Goal: Task Accomplishment & Management: Use online tool/utility

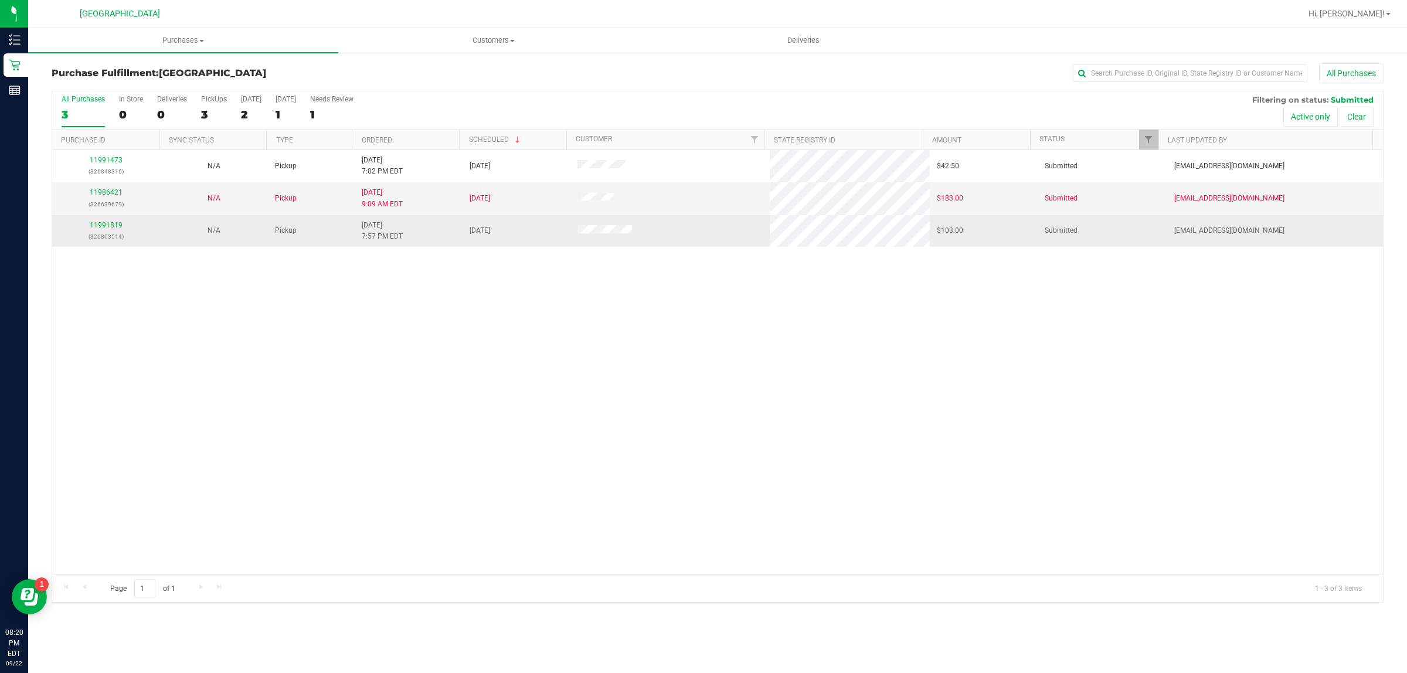
click at [107, 230] on div "11991819 (326803514)" at bounding box center [106, 231] width 94 height 22
click at [113, 228] on link "11991819" at bounding box center [106, 225] width 33 height 8
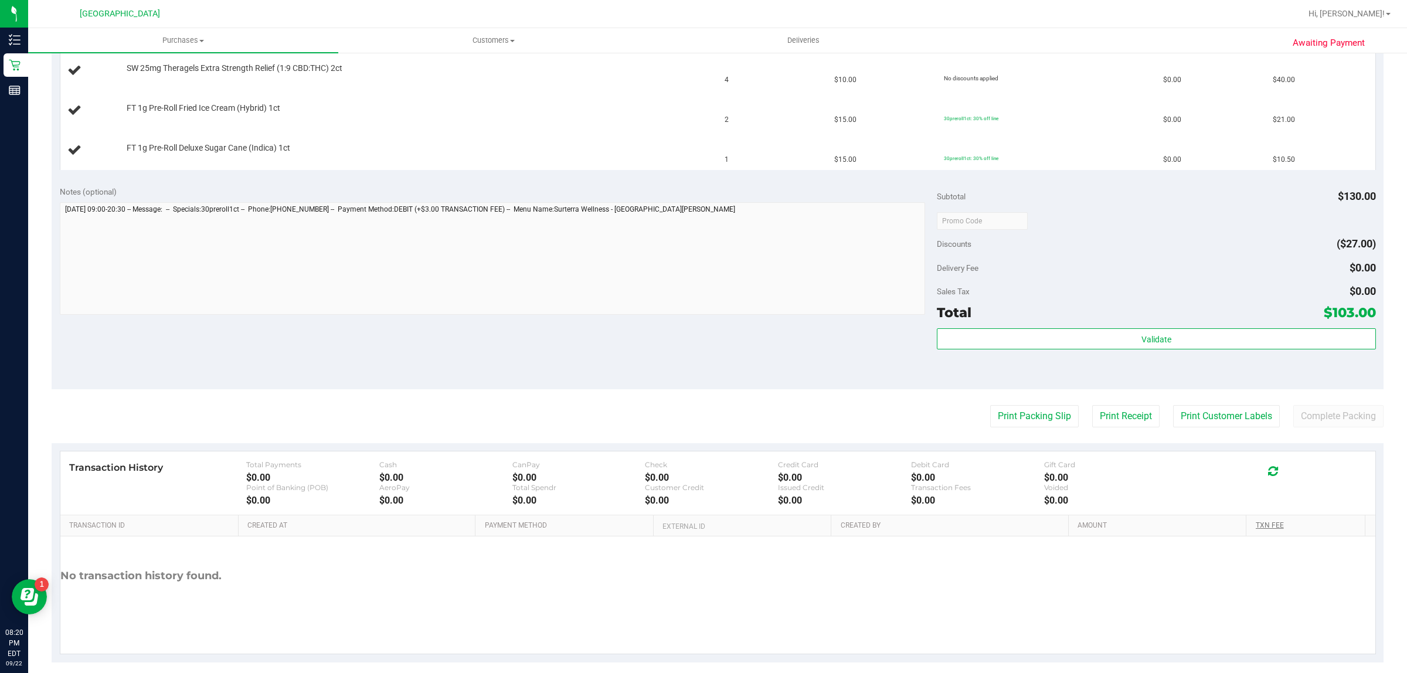
scroll to position [366, 0]
click at [1033, 415] on button "Print Packing Slip" at bounding box center [1034, 415] width 89 height 22
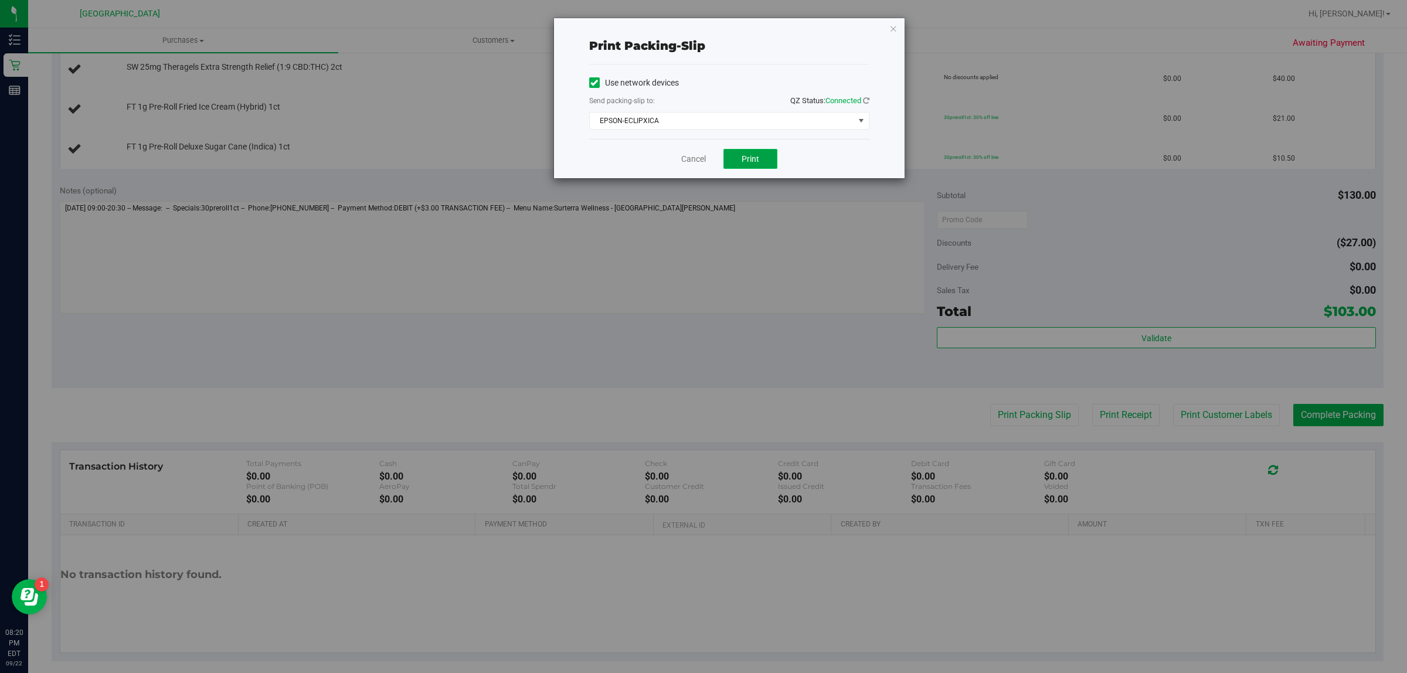
click at [739, 160] on button "Print" at bounding box center [751, 159] width 54 height 20
